Goal: Connect with others: Connect with others

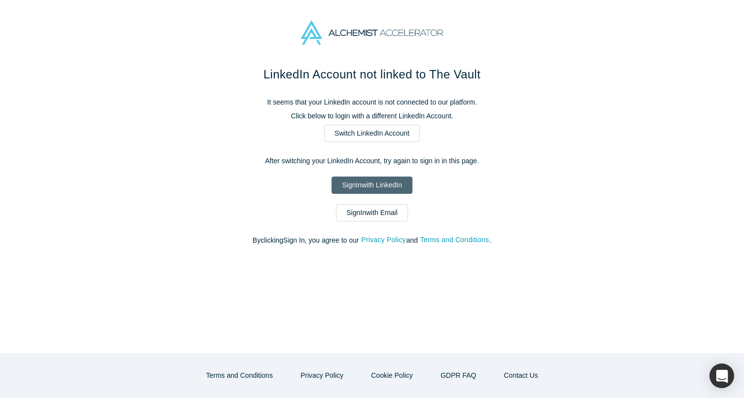
click at [373, 184] on link "Sign In with LinkedIn" at bounding box center [371, 185] width 80 height 17
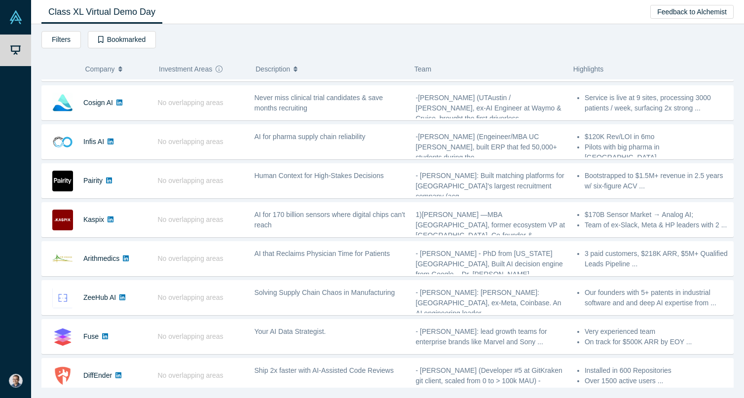
scroll to position [191, 0]
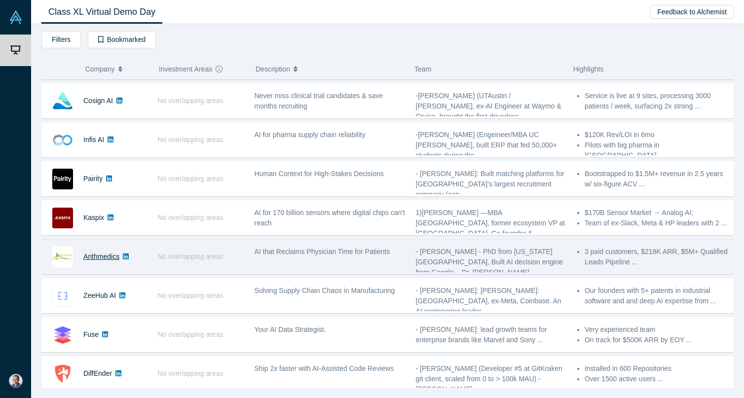
click at [101, 254] on link "Arithmedics" at bounding box center [101, 256] width 36 height 8
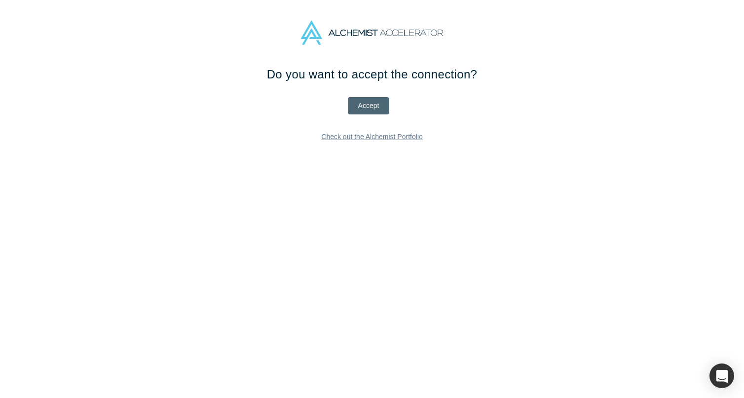
click at [355, 104] on button "Accept" at bounding box center [369, 105] width 42 height 17
